Goal: Find specific page/section: Find specific page/section

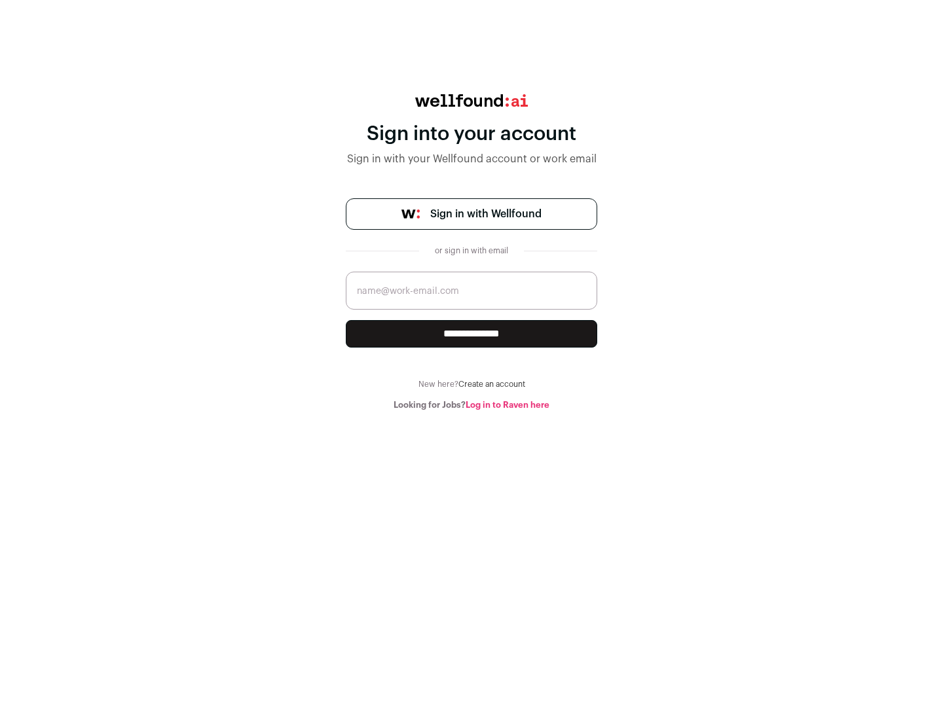
click at [485, 214] on span "Sign in with Wellfound" at bounding box center [485, 214] width 111 height 16
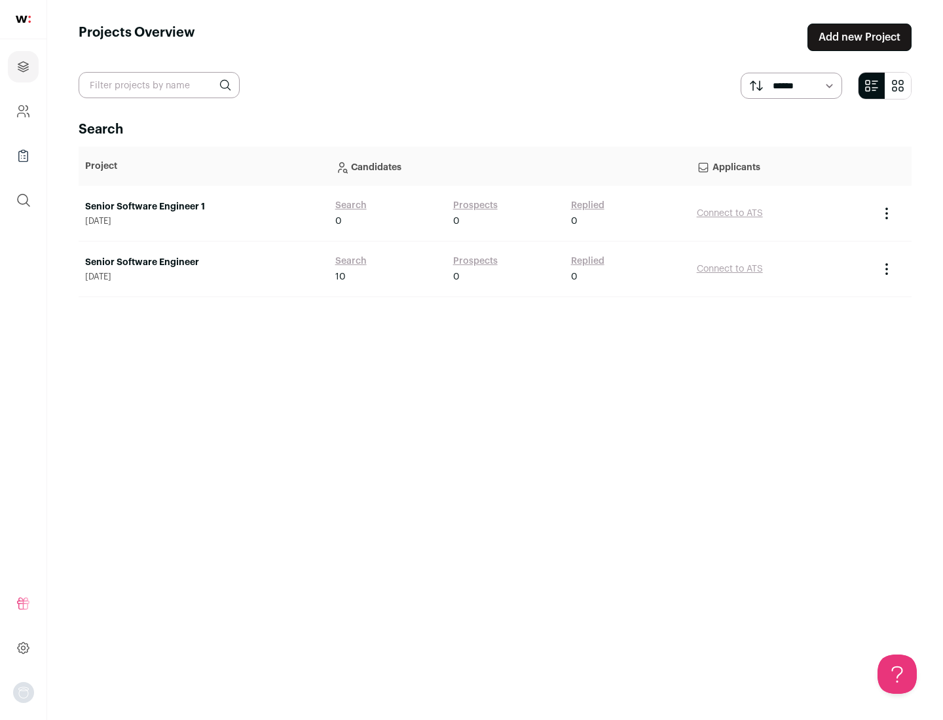
click at [203, 263] on link "Senior Software Engineer" at bounding box center [203, 262] width 237 height 13
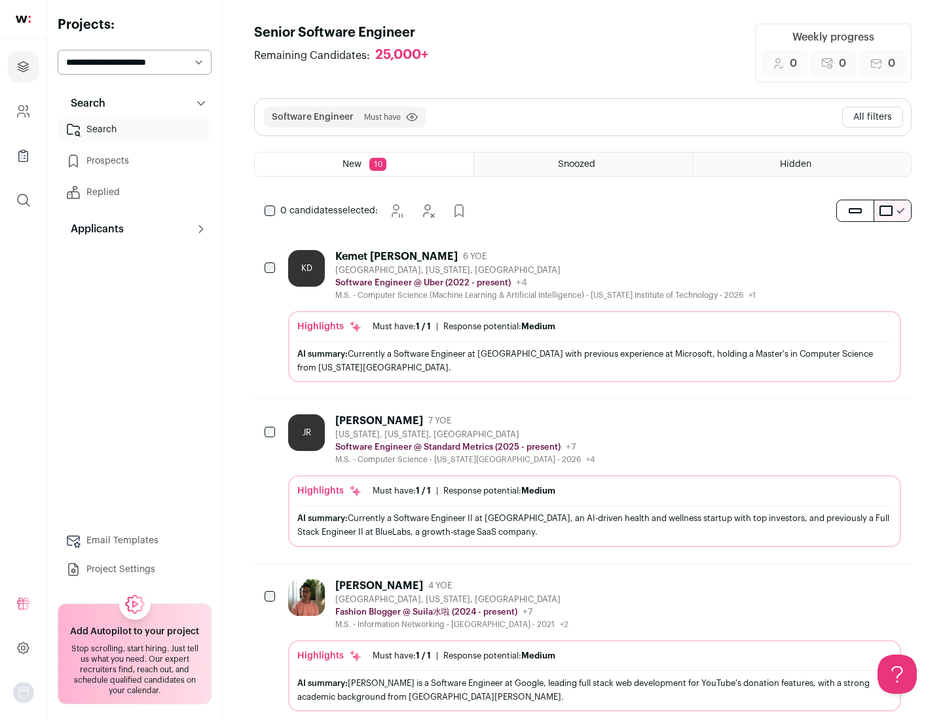
click at [583, 316] on div "Highlights Must have: 1 / 1 How many must haves have been fulfilled? | Response…" at bounding box center [594, 346] width 613 height 71
